Goal: Find contact information: Find contact information

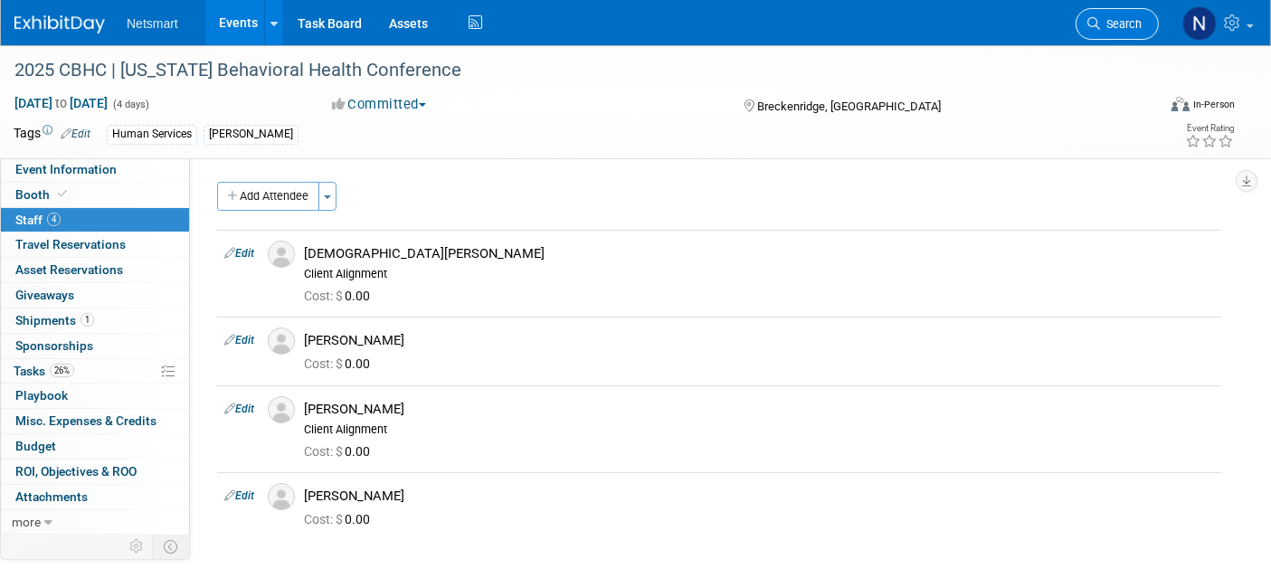
click at [1104, 15] on link "Search" at bounding box center [1117, 24] width 83 height 32
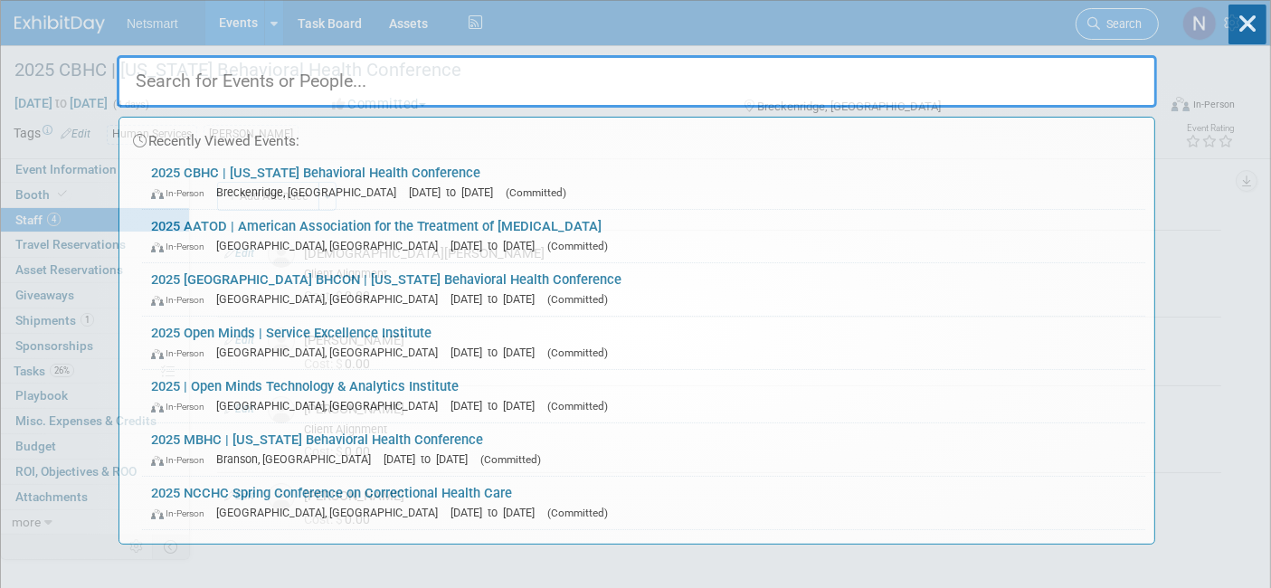
type input "r"
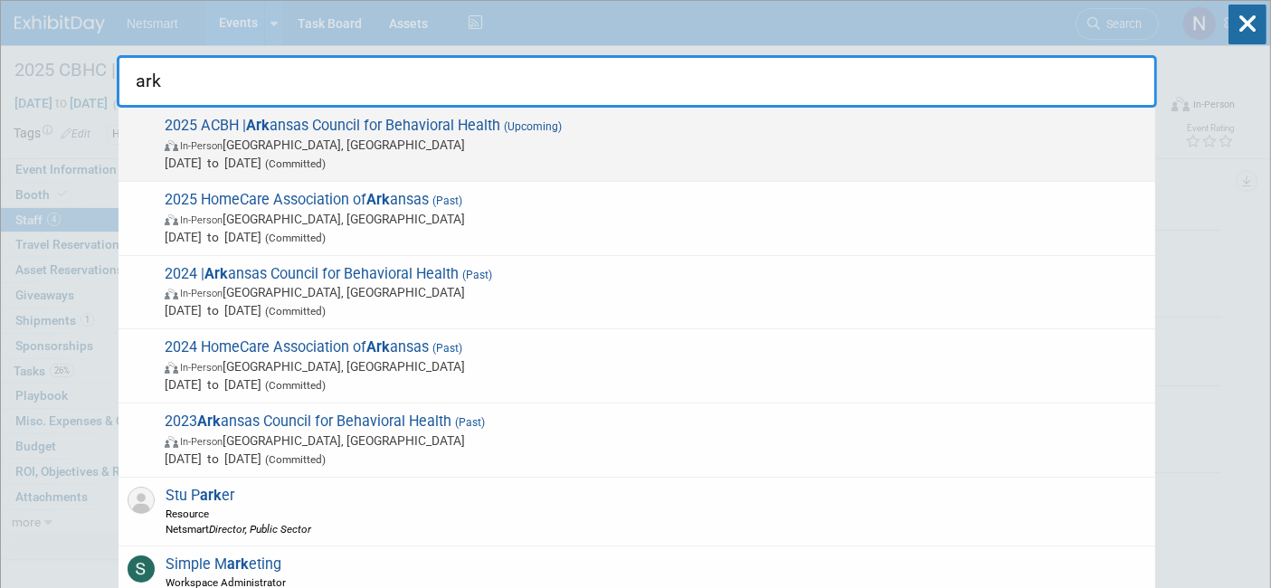
type input "ark"
click at [551, 129] on span "(Upcoming)" at bounding box center [531, 126] width 62 height 13
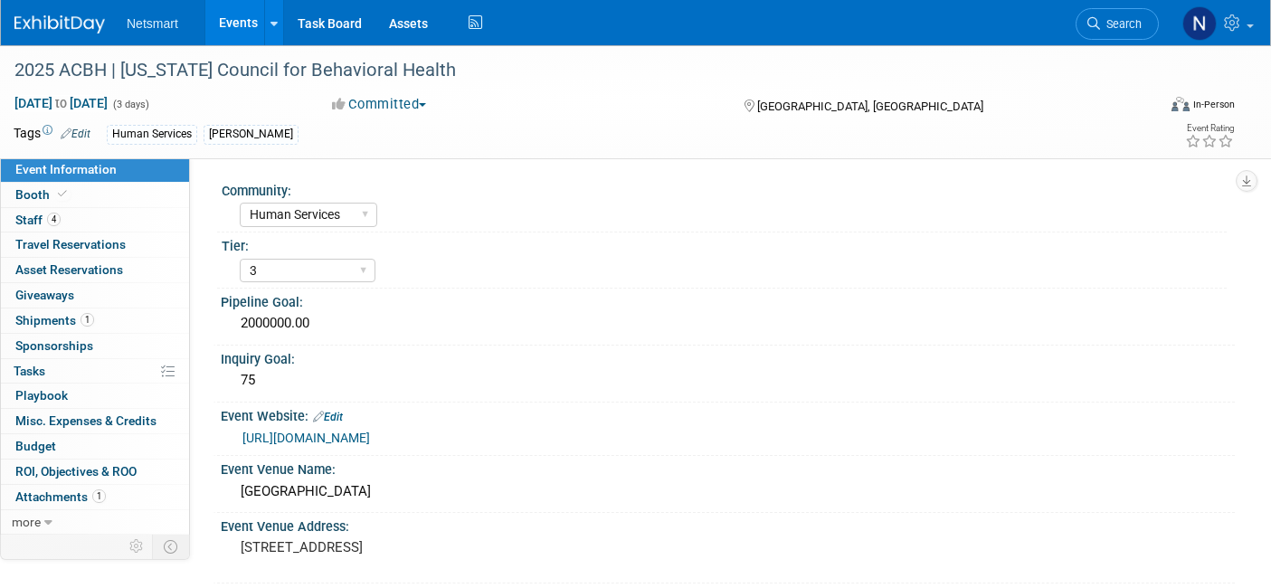
select select "Human Services"
select select "3"
select select "Yes"
click at [98, 319] on link "1 Shipments 1" at bounding box center [95, 320] width 188 height 24
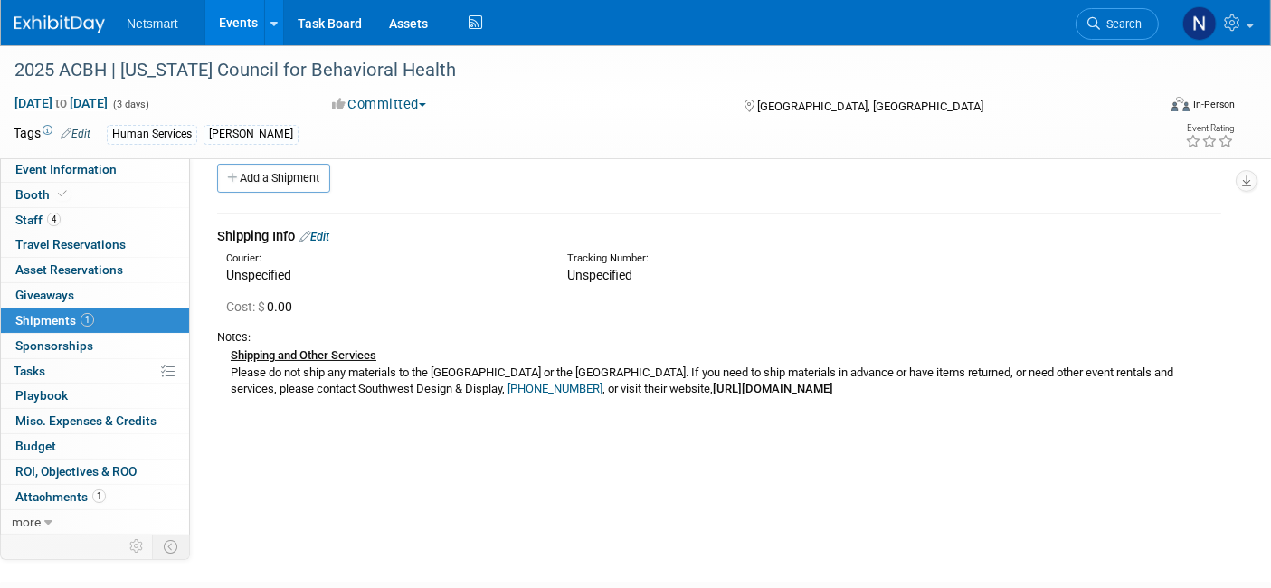
scroll to position [30, 0]
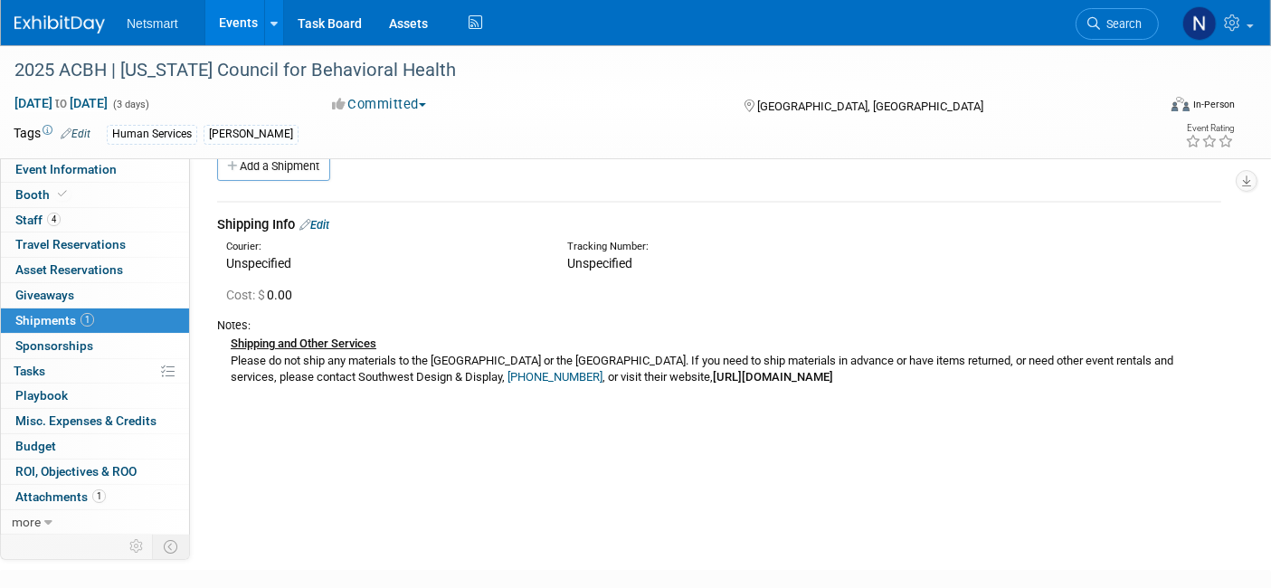
click at [580, 377] on link "(501) 376-9114" at bounding box center [554, 377] width 95 height 14
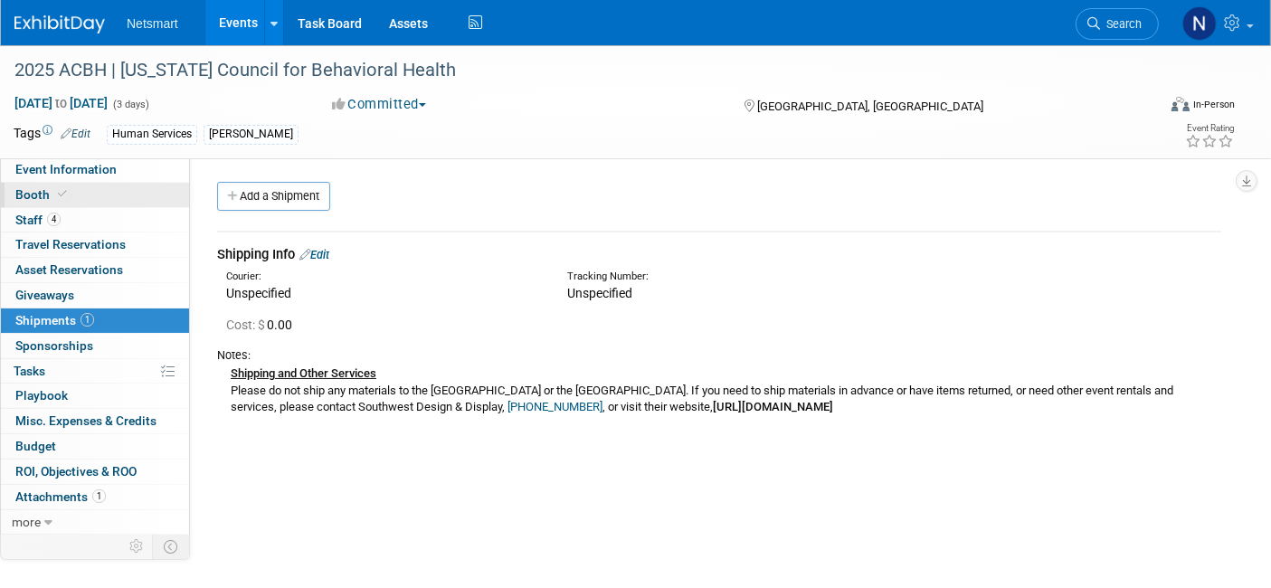
click at [90, 194] on link "Booth" at bounding box center [95, 195] width 188 height 24
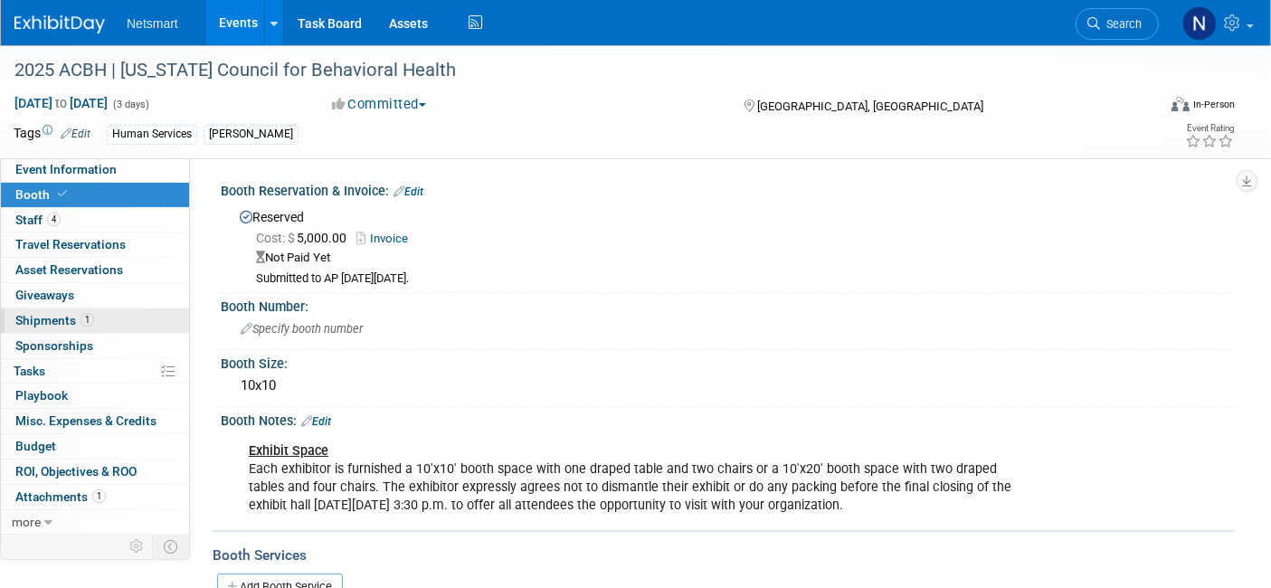
click at [103, 318] on link "1 Shipments 1" at bounding box center [95, 320] width 188 height 24
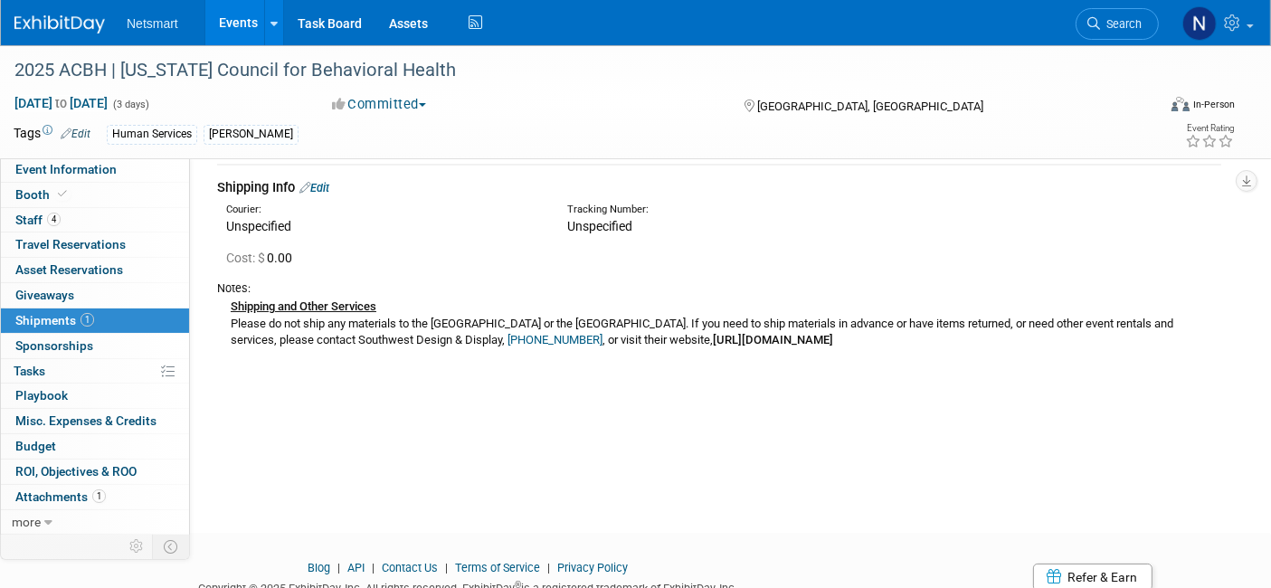
scroll to position [68, 0]
click at [820, 339] on b "http://www.southwestdd.com/" at bounding box center [773, 339] width 120 height 14
drag, startPoint x: 381, startPoint y: 338, endPoint x: 524, endPoint y: 344, distance: 143.0
click at [524, 344] on div "Shipping and Other Services Please do not ship any materials to the Hot Springs…" at bounding box center [719, 322] width 1004 height 52
copy div "Southwest Design & Displa"
